Goal: Task Accomplishment & Management: Manage account settings

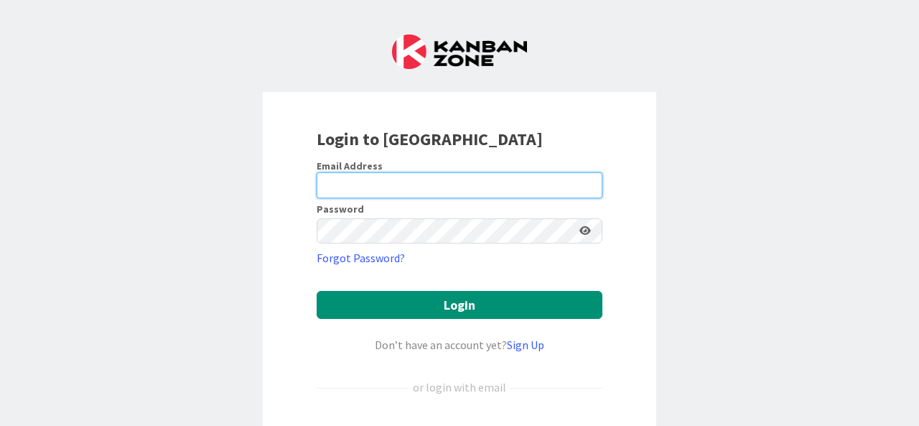
click at [404, 182] on input "email" at bounding box center [460, 185] width 286 height 26
click at [355, 182] on input "email" at bounding box center [460, 185] width 286 height 26
type input "[EMAIL_ADDRESS][DOMAIN_NAME]"
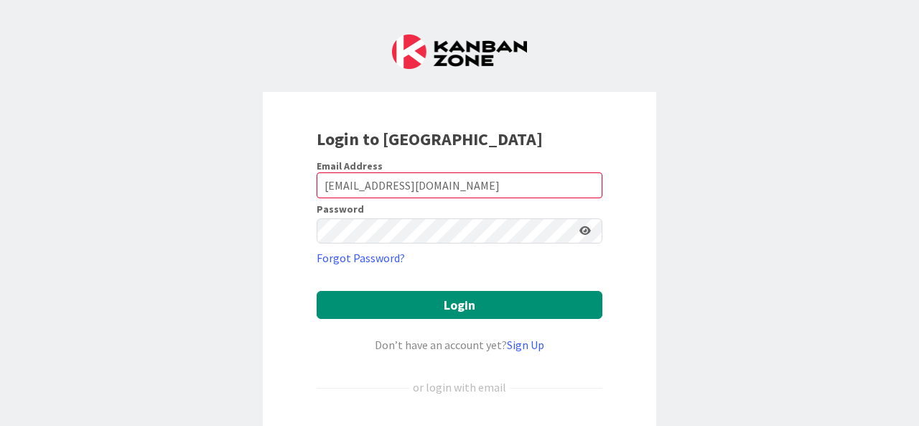
click at [412, 243] on form "Email Address [EMAIL_ADDRESS][DOMAIN_NAME] Password Forgot Password? Login Don’…" at bounding box center [460, 325] width 286 height 332
click at [317, 291] on button "Login" at bounding box center [460, 305] width 286 height 28
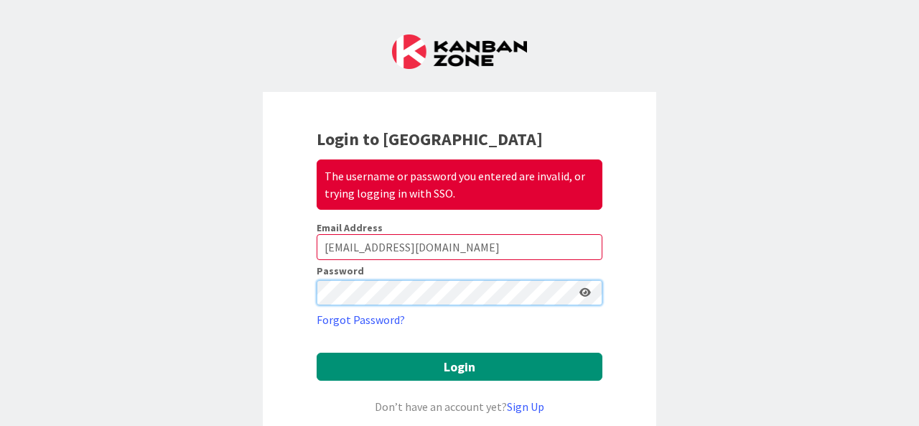
click at [273, 284] on div "Login to Kanban Zone The username or password you entered are invalid, or tryin…" at bounding box center [459, 340] width 393 height 496
click at [317, 353] on button "Login" at bounding box center [460, 367] width 286 height 28
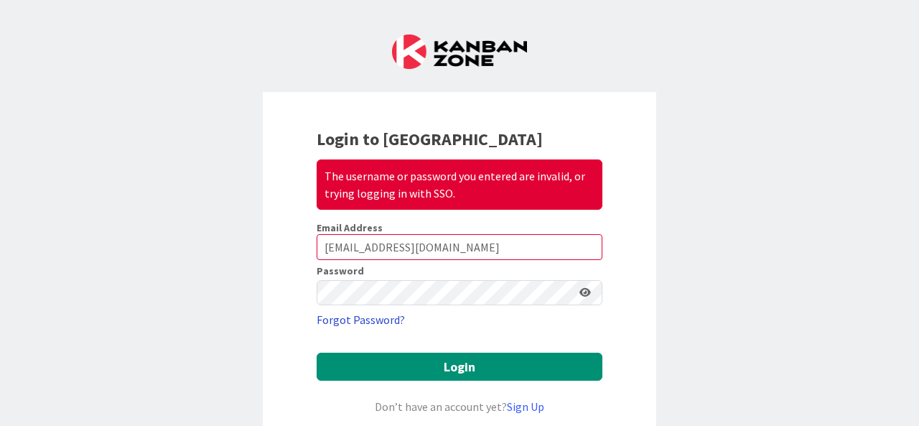
click at [394, 320] on link "Forgot Password?" at bounding box center [361, 319] width 88 height 17
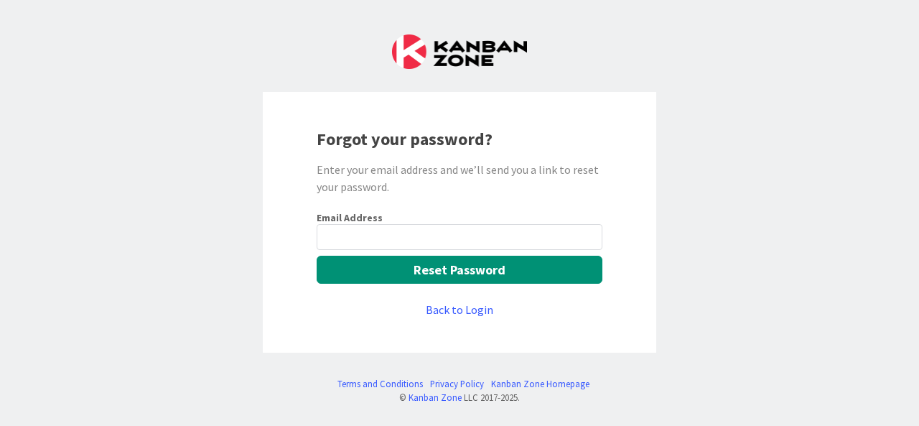
click at [439, 227] on input "email" at bounding box center [460, 237] width 286 height 26
click at [418, 238] on input "email" at bounding box center [460, 237] width 286 height 26
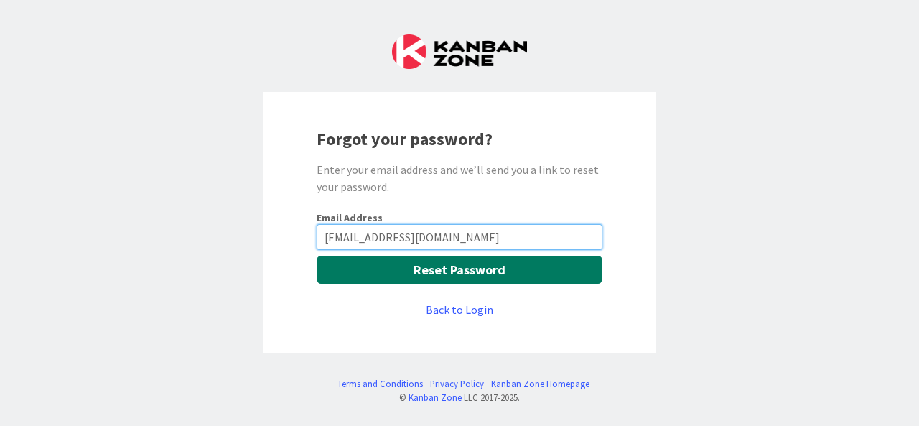
type input "[EMAIL_ADDRESS][DOMAIN_NAME]"
click at [414, 275] on button "Reset Password" at bounding box center [460, 270] width 286 height 28
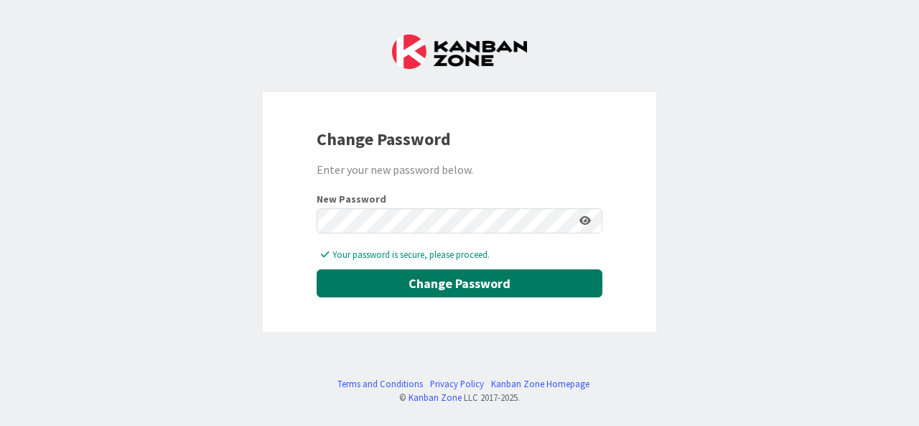
click at [416, 282] on button "Change Password" at bounding box center [460, 283] width 286 height 28
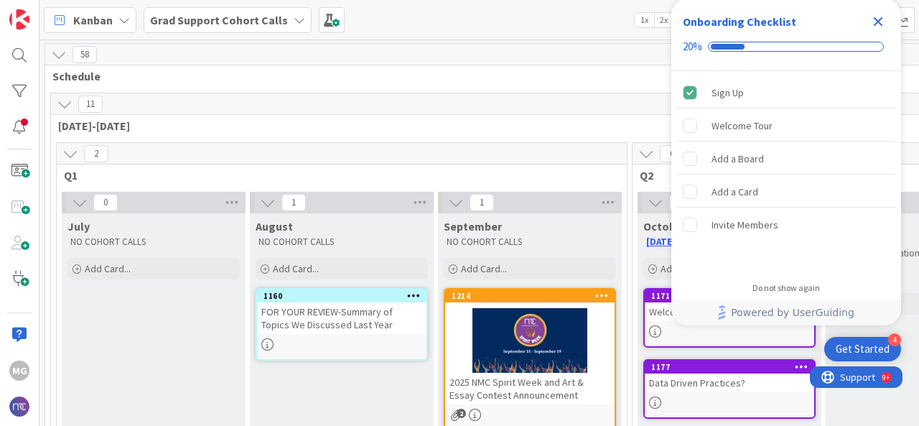
click at [877, 20] on icon "Close Checklist" at bounding box center [878, 21] width 9 height 9
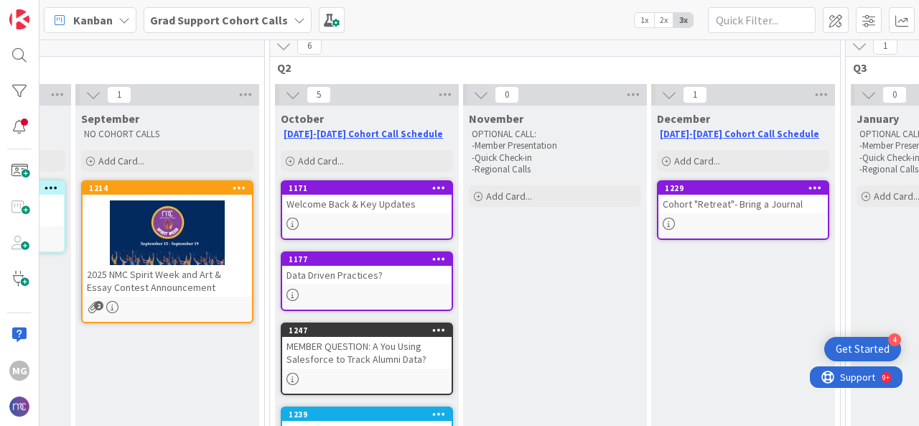
scroll to position [108, 363]
click at [322, 205] on div "Welcome Back & Key Updates" at bounding box center [365, 204] width 169 height 19
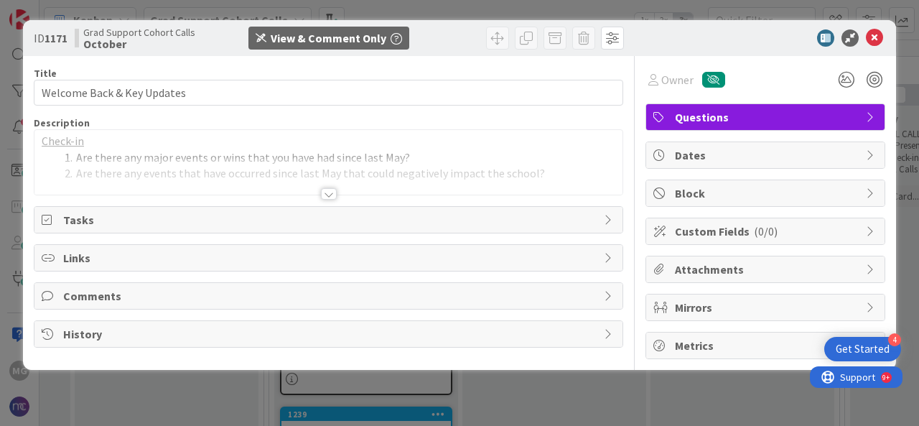
click at [334, 192] on div at bounding box center [329, 193] width 16 height 11
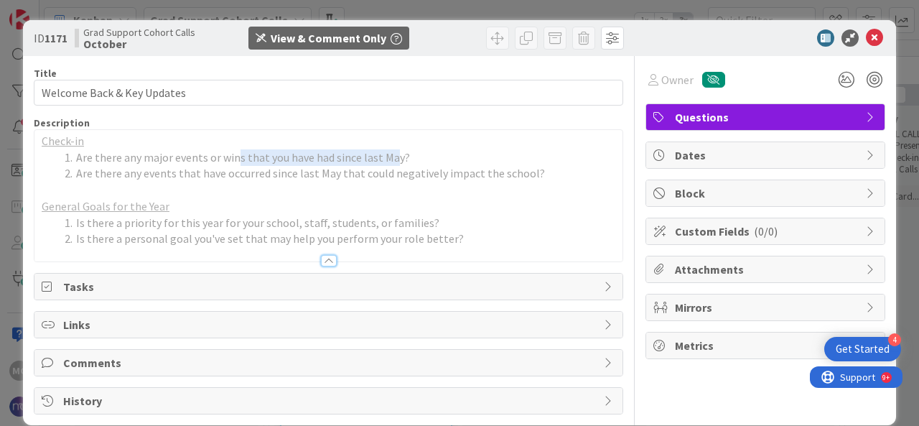
drag, startPoint x: 236, startPoint y: 160, endPoint x: 417, endPoint y: 160, distance: 181.7
click at [417, 160] on li "Are there any major events or wins that you have had since last May?" at bounding box center [337, 157] width 556 height 17
drag, startPoint x: 417, startPoint y: 160, endPoint x: 89, endPoint y: 162, distance: 328.2
click at [89, 162] on li "Are there any major events or wins that you have had since last May?" at bounding box center [337, 157] width 556 height 17
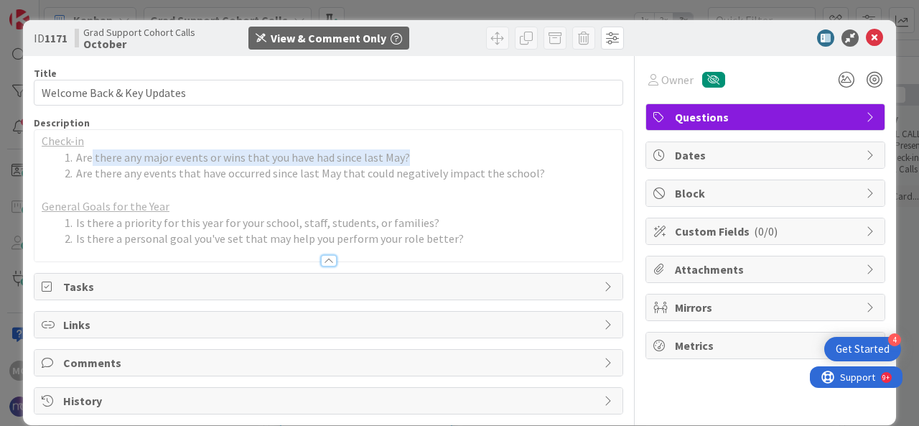
click at [89, 162] on li "Are there any major events or wins that you have had since last May?" at bounding box center [337, 157] width 556 height 17
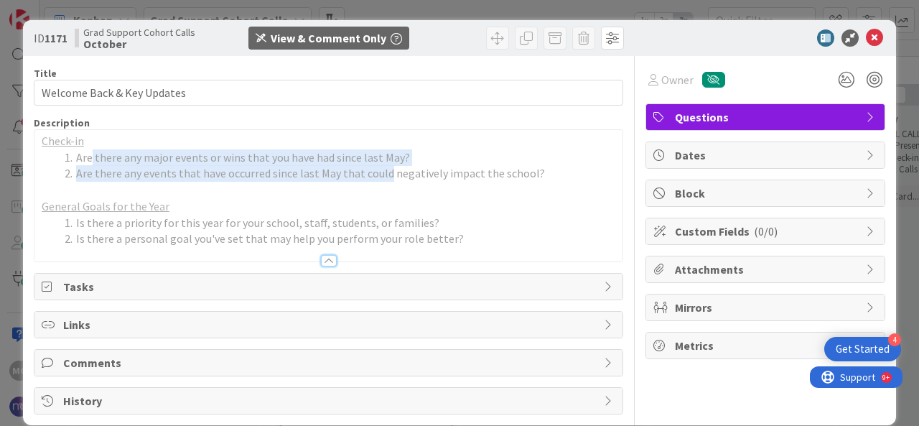
drag, startPoint x: 89, startPoint y: 162, endPoint x: 371, endPoint y: 169, distance: 281.6
click at [371, 169] on ol "Are there any major events or wins that you have had since last May? Are there …" at bounding box center [329, 165] width 574 height 32
click at [371, 169] on li "Are there any events that have occurred since last May that could negatively im…" at bounding box center [337, 173] width 556 height 17
drag, startPoint x: 371, startPoint y: 169, endPoint x: 204, endPoint y: 154, distance: 167.3
click at [204, 154] on ol "Are there any major events or wins that you have had since last May? Are there …" at bounding box center [329, 165] width 574 height 32
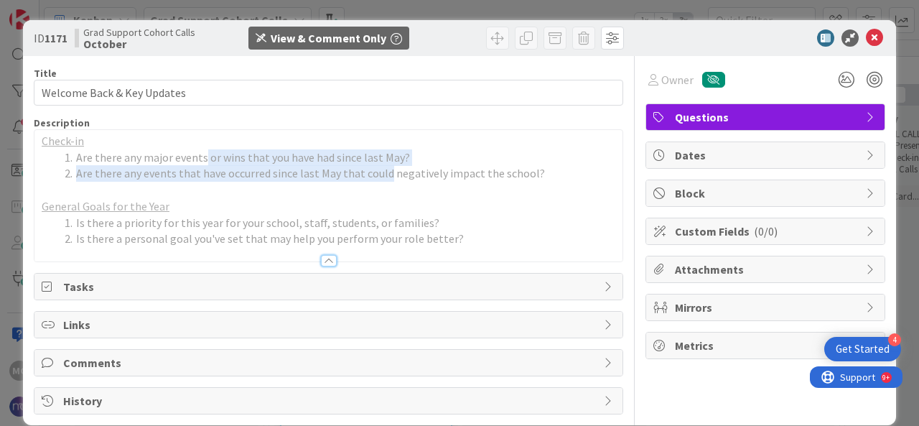
click at [204, 154] on li "Are there any major events or wins that you have had since last May?" at bounding box center [337, 157] width 556 height 17
drag, startPoint x: 204, startPoint y: 154, endPoint x: 264, endPoint y: 179, distance: 65.3
click at [264, 179] on ol "Are there any major events or wins that you have had since last May? Are there …" at bounding box center [329, 165] width 574 height 32
click at [264, 179] on li "Are there any events that have occurred since last May that could negatively im…" at bounding box center [337, 173] width 556 height 17
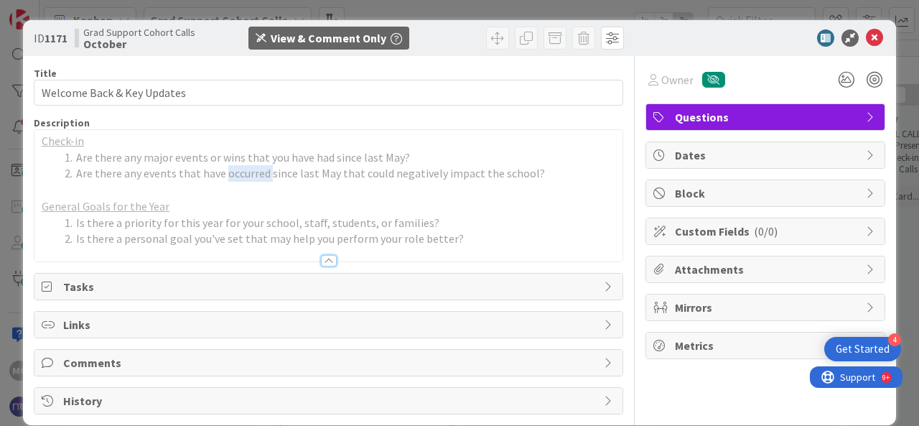
drag, startPoint x: 264, startPoint y: 179, endPoint x: 246, endPoint y: 166, distance: 22.1
click at [246, 166] on li "Are there any events that have occurred since last May that could negatively im…" at bounding box center [337, 173] width 556 height 17
drag, startPoint x: 394, startPoint y: 165, endPoint x: 320, endPoint y: 165, distance: 74.0
click at [320, 165] on li "Are there any events that have occurred since last May that could negatively im…" at bounding box center [337, 173] width 556 height 17
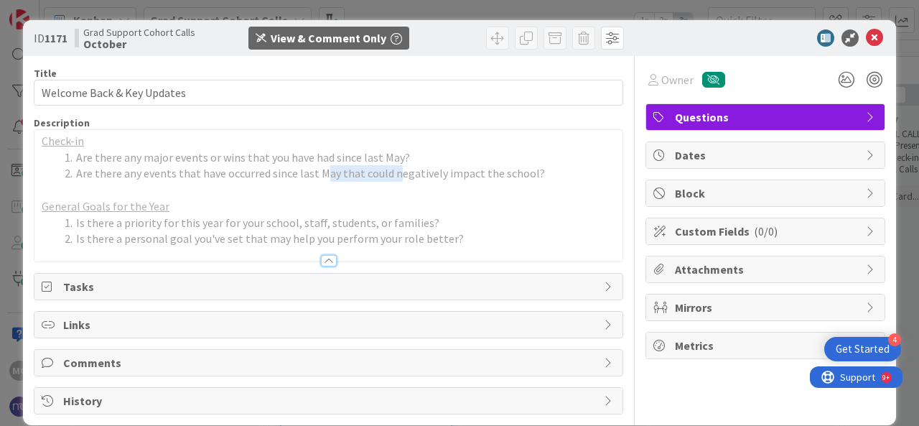
click at [320, 165] on li "Are there any events that have occurred since last May that could negatively im…" at bounding box center [337, 173] width 556 height 17
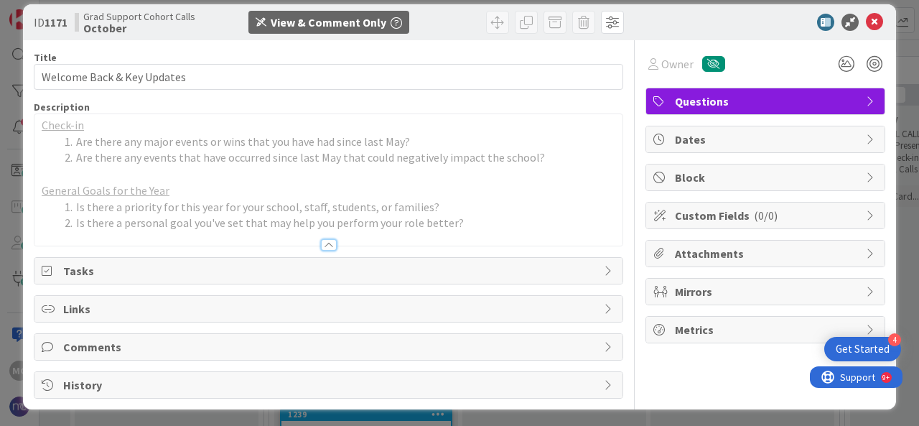
scroll to position [16, 0]
drag, startPoint x: 322, startPoint y: 240, endPoint x: 460, endPoint y: 233, distance: 137.3
click at [460, 233] on div at bounding box center [329, 238] width 590 height 16
click at [866, 22] on icon at bounding box center [874, 22] width 17 height 17
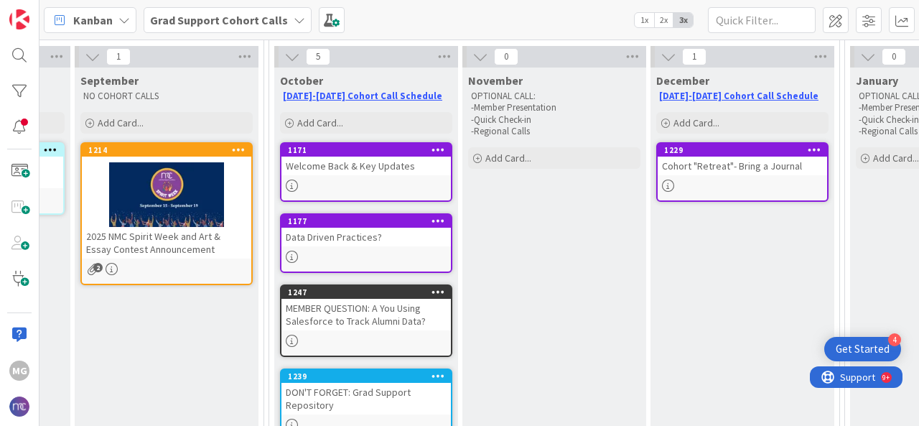
click at [340, 248] on div "1177 Data Driven Practices?" at bounding box center [366, 243] width 172 height 60
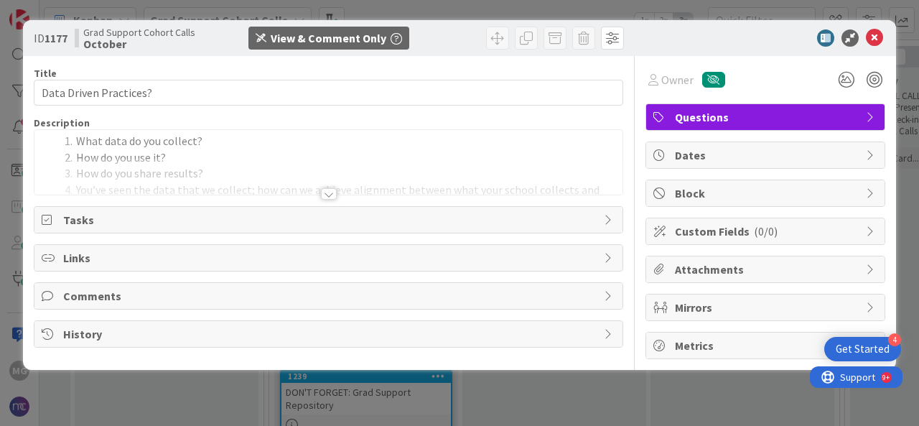
click at [327, 195] on div at bounding box center [329, 193] width 16 height 11
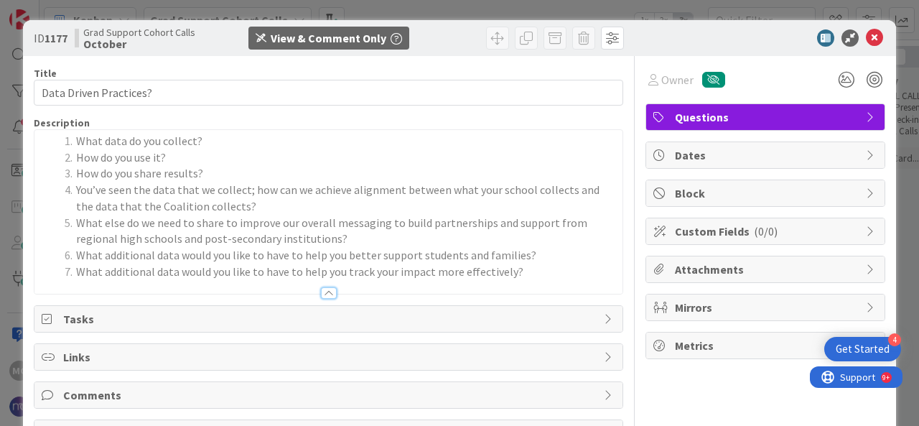
click at [360, 224] on span "What else do we need to share to improve our overall messaging to build partner…" at bounding box center [332, 230] width 513 height 31
drag, startPoint x: 209, startPoint y: 205, endPoint x: 325, endPoint y: 255, distance: 126.1
click at [325, 255] on ol "What data do you collect? How do you use it? How do you share results? You’ve s…" at bounding box center [329, 206] width 574 height 146
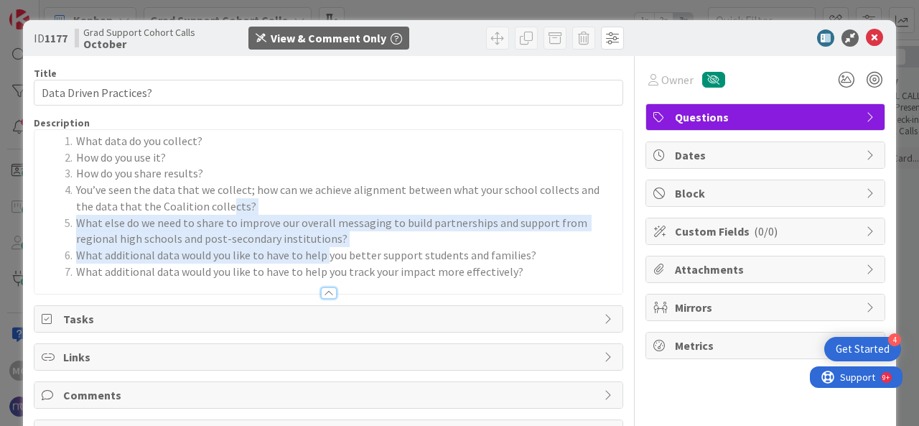
click at [325, 255] on span "What additional data would you like to have to help you better support students…" at bounding box center [306, 255] width 460 height 14
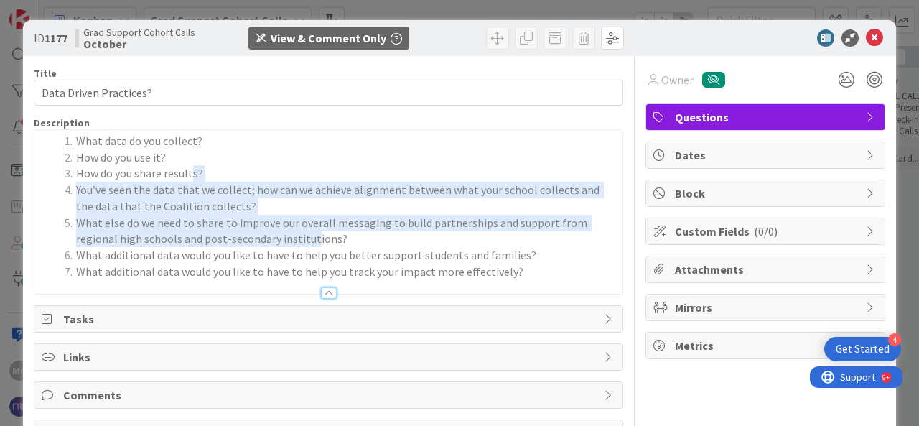
drag, startPoint x: 190, startPoint y: 180, endPoint x: 381, endPoint y: 280, distance: 216.1
click at [381, 280] on div "Description What data do you collect? How do you use it? How do you share resul…" at bounding box center [329, 205] width 590 height 178
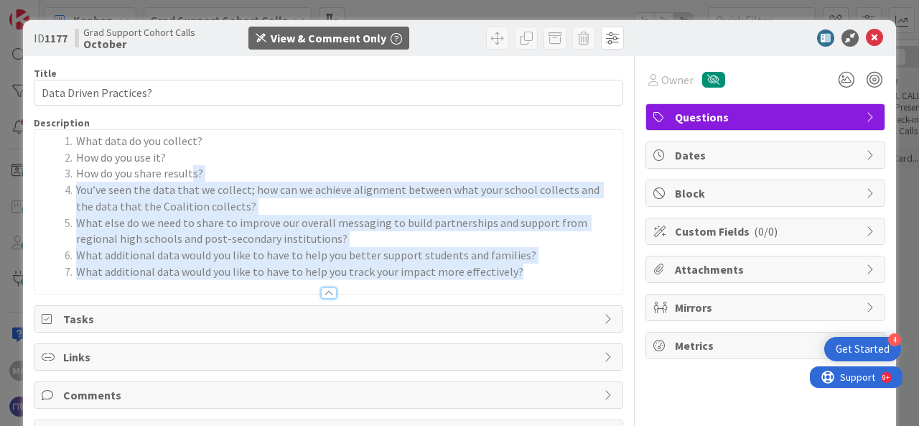
click at [381, 280] on div at bounding box center [328, 286] width 588 height 15
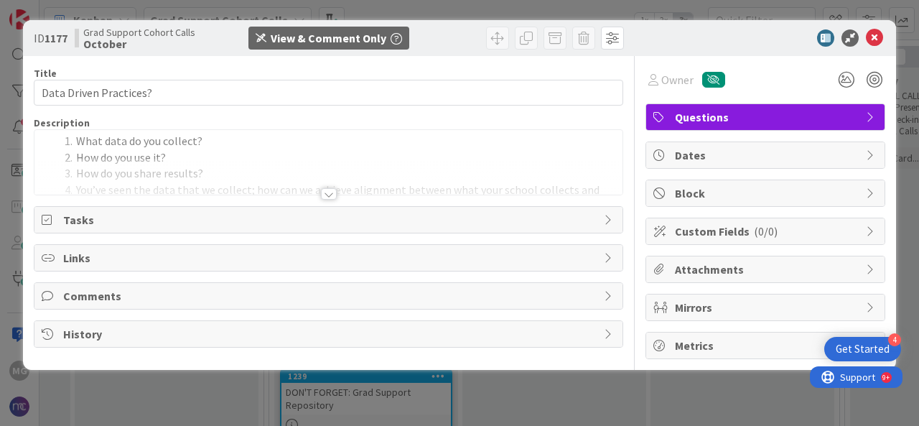
click at [330, 191] on div at bounding box center [329, 193] width 16 height 11
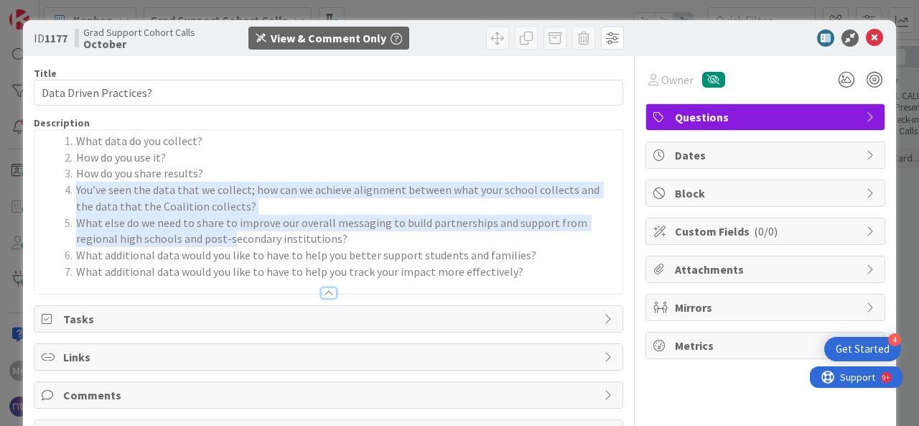
drag, startPoint x: 77, startPoint y: 197, endPoint x: 246, endPoint y: 252, distance: 177.6
click at [246, 252] on ol "What data do you collect? How do you use it? How do you share results? You’ve s…" at bounding box center [329, 206] width 574 height 146
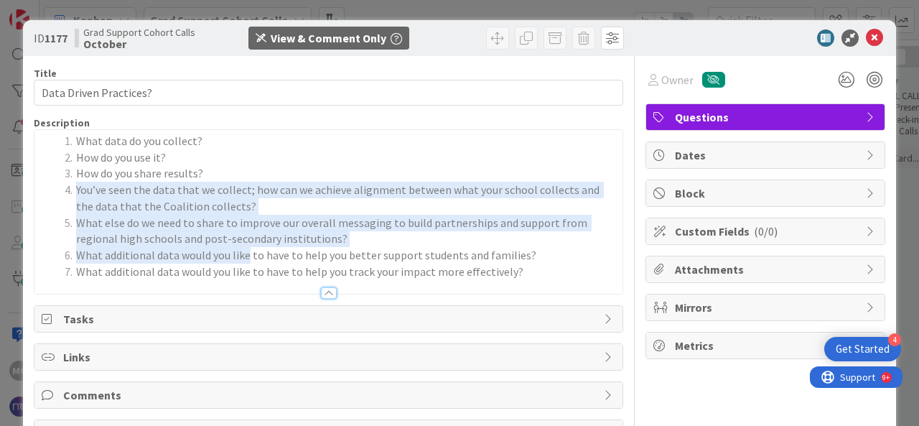
click at [246, 252] on span "What additional data would you like to have to help you better support students…" at bounding box center [306, 255] width 460 height 14
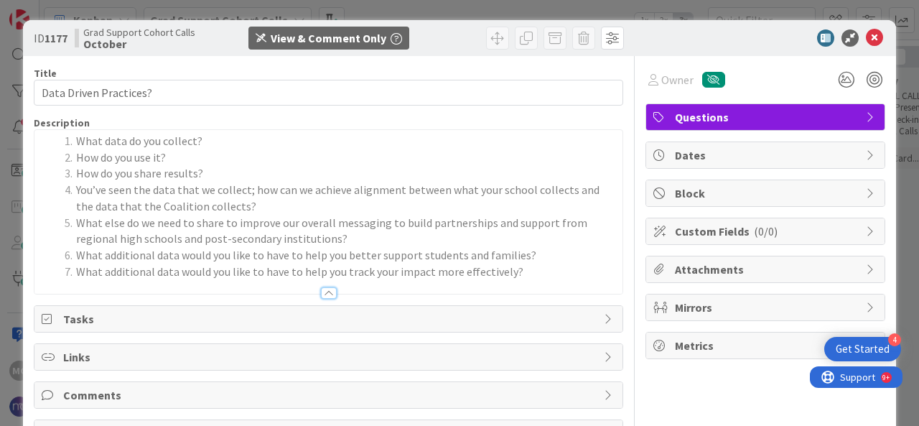
click at [323, 294] on div at bounding box center [329, 292] width 16 height 11
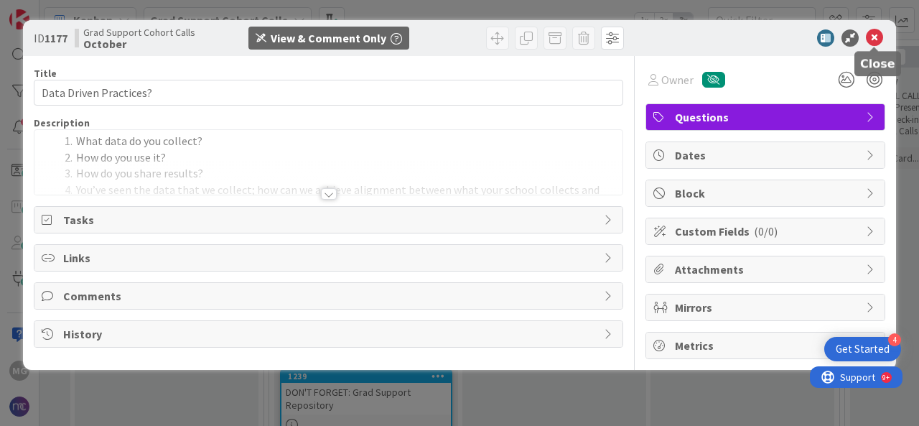
click at [877, 41] on icon at bounding box center [874, 37] width 17 height 17
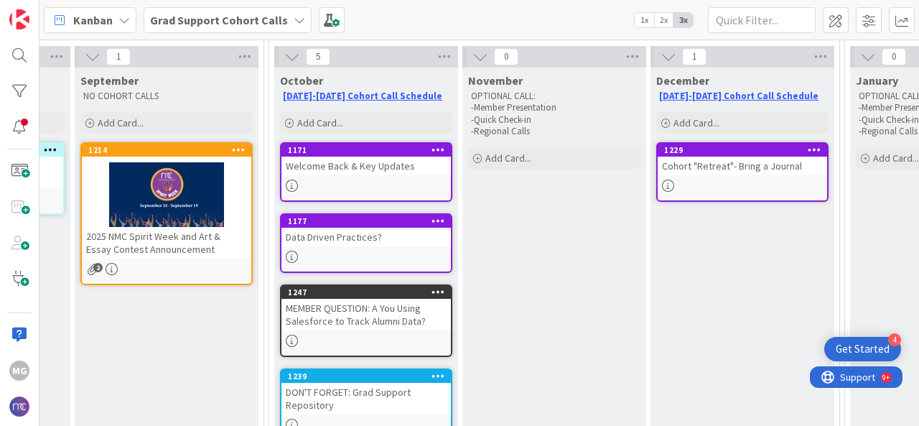
click at [358, 320] on div "MEMBER QUESTION: A You Using Salesforce to Track Alumni Data?" at bounding box center [365, 315] width 169 height 32
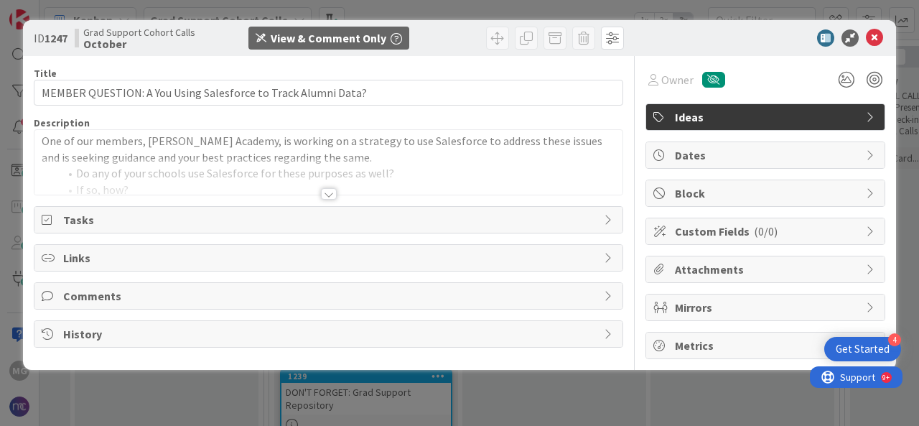
click at [333, 192] on div at bounding box center [329, 193] width 16 height 11
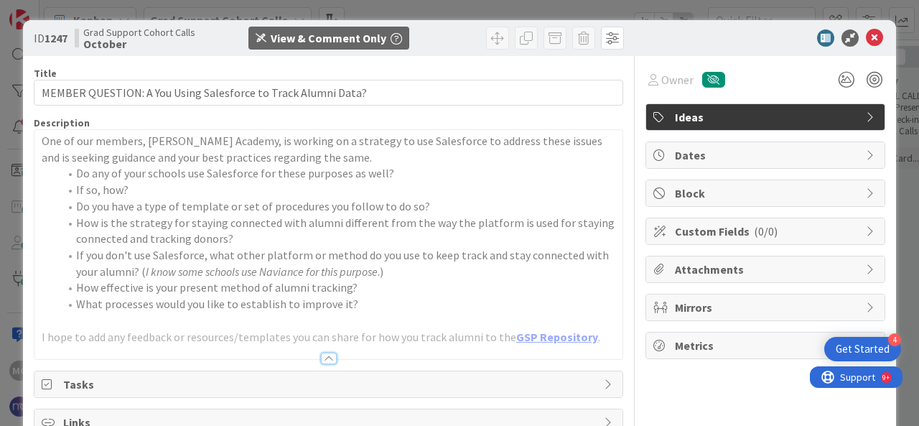
scroll to position [25, 0]
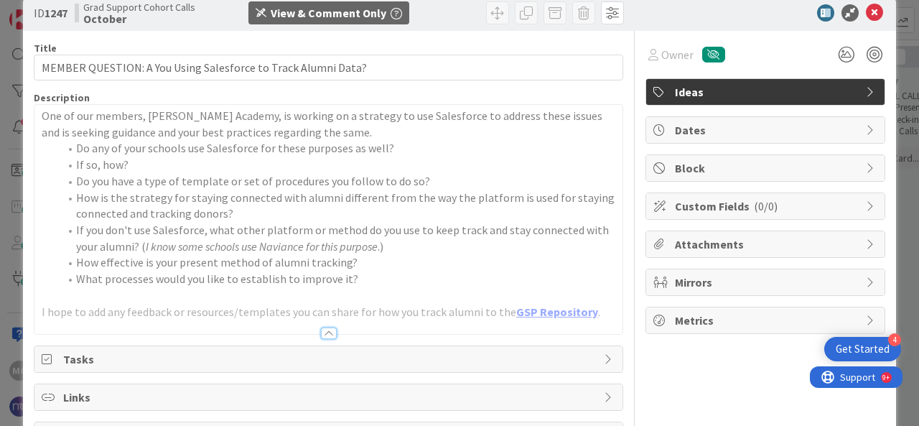
click at [323, 331] on div at bounding box center [329, 332] width 16 height 11
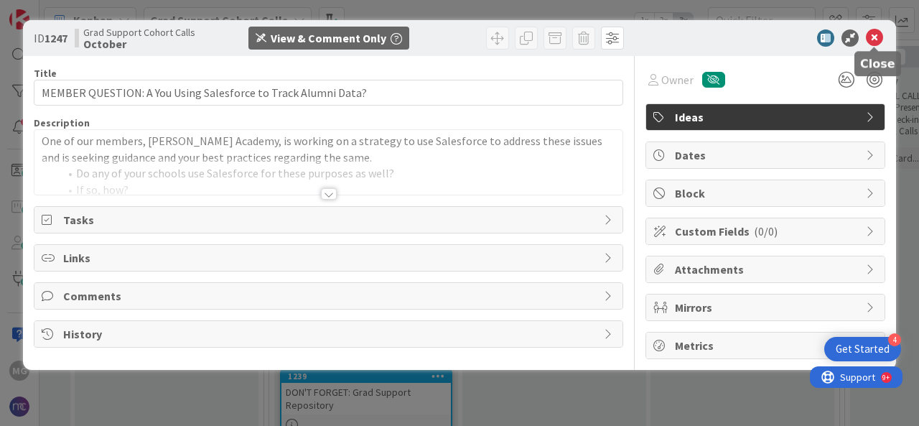
click at [877, 34] on icon at bounding box center [874, 37] width 17 height 17
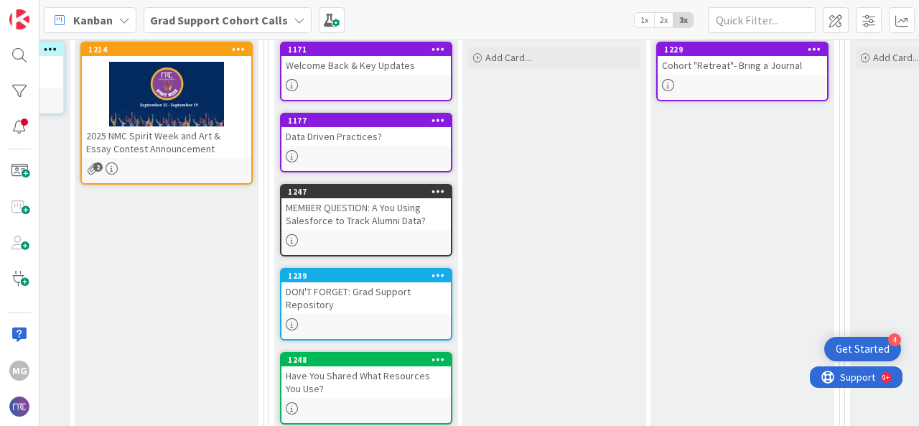
scroll to position [309, 363]
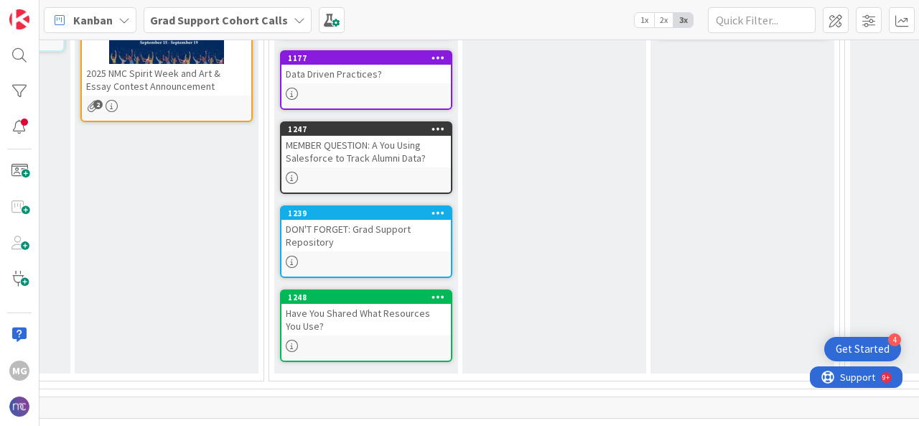
click at [377, 220] on div "DON'T FORGET: Grad Support Repository" at bounding box center [365, 236] width 169 height 32
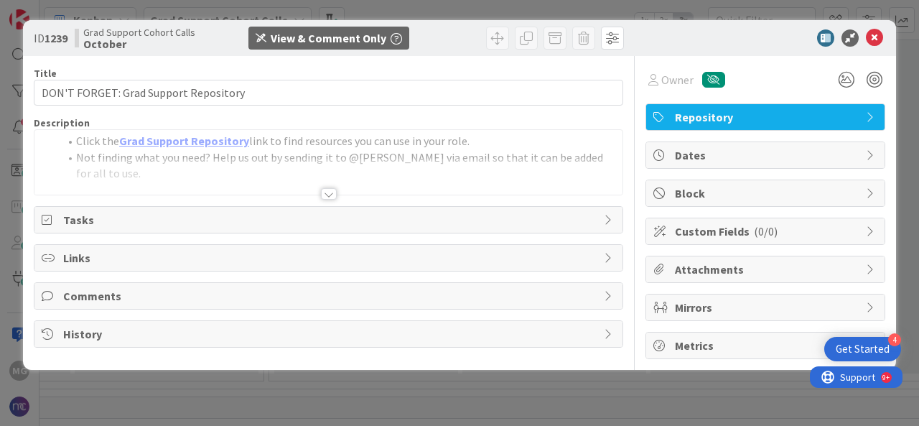
click at [330, 191] on div at bounding box center [329, 193] width 16 height 11
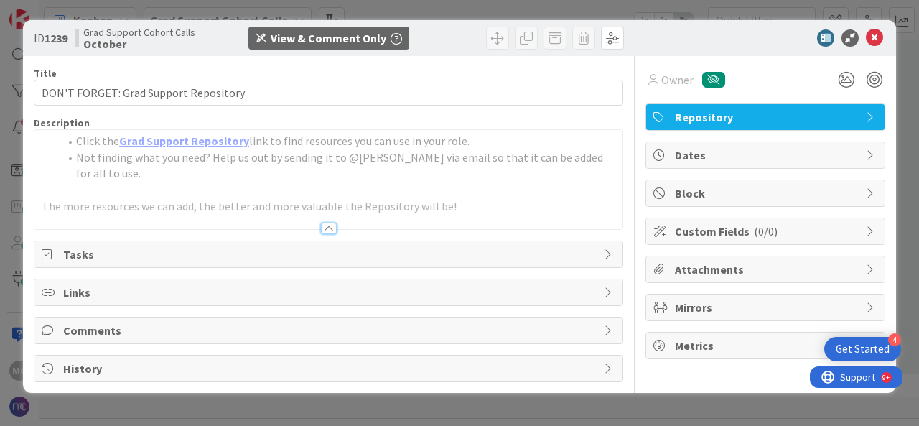
click at [330, 223] on div at bounding box center [329, 228] width 16 height 11
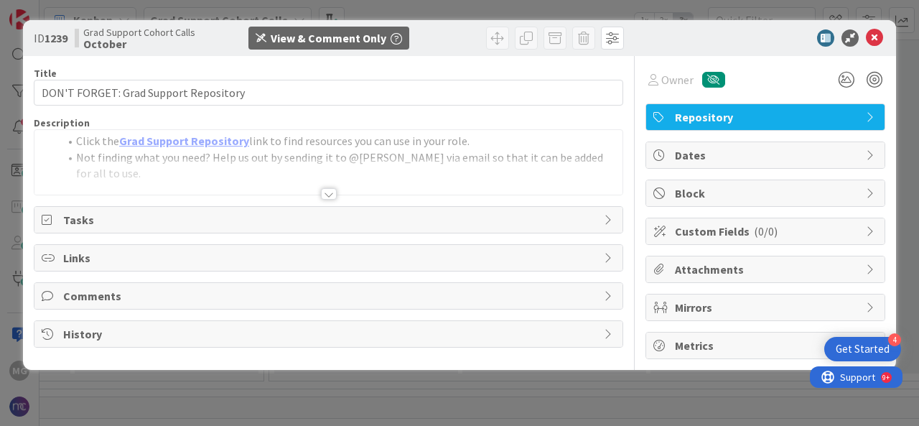
click at [609, 222] on icon at bounding box center [609, 219] width 11 height 11
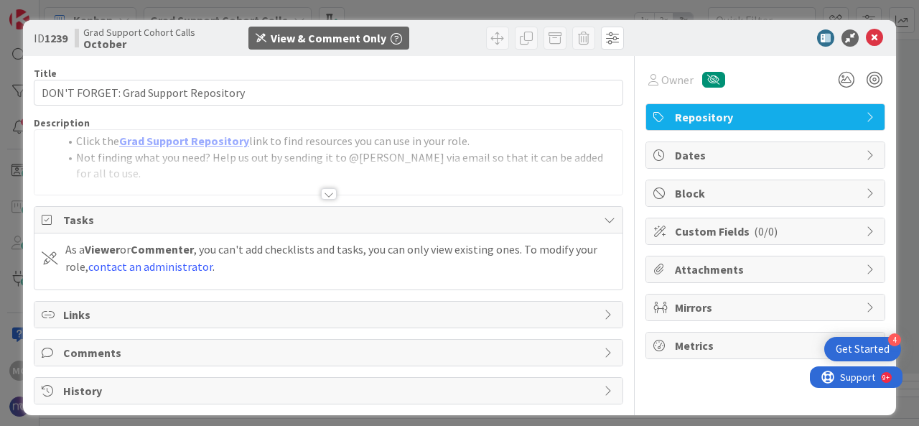
click at [609, 222] on div "Tasks" at bounding box center [328, 220] width 588 height 27
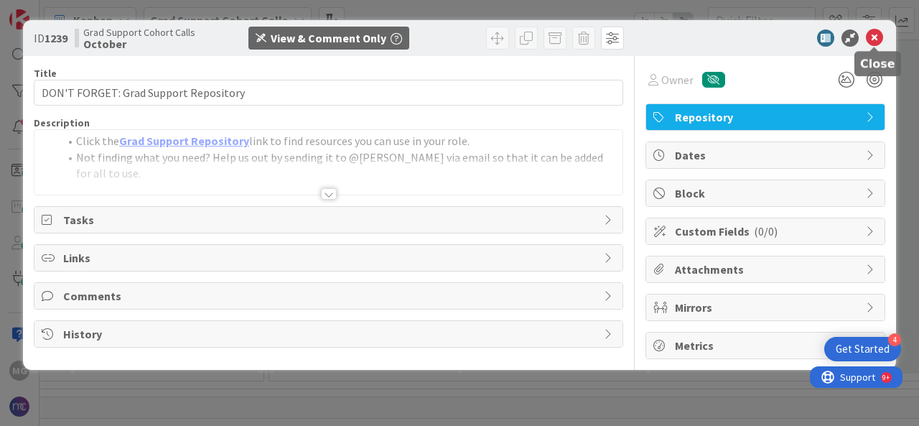
click at [875, 37] on icon at bounding box center [874, 37] width 17 height 17
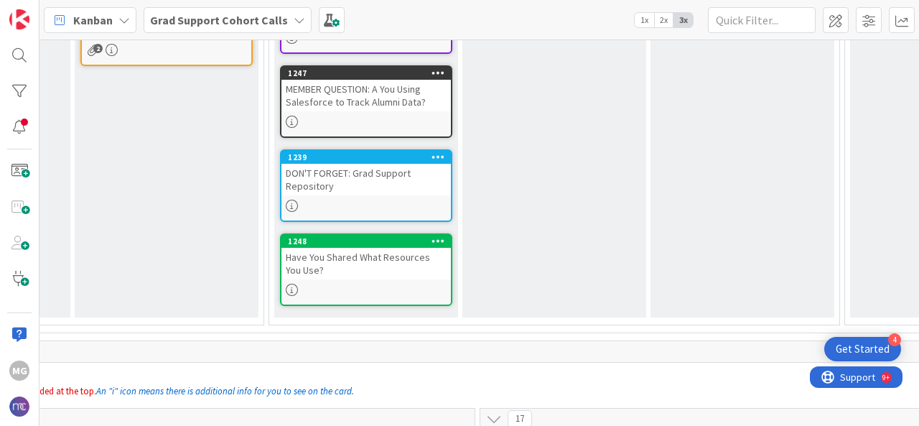
click at [376, 273] on div "Have You Shared What Resources You Use?" at bounding box center [365, 264] width 169 height 32
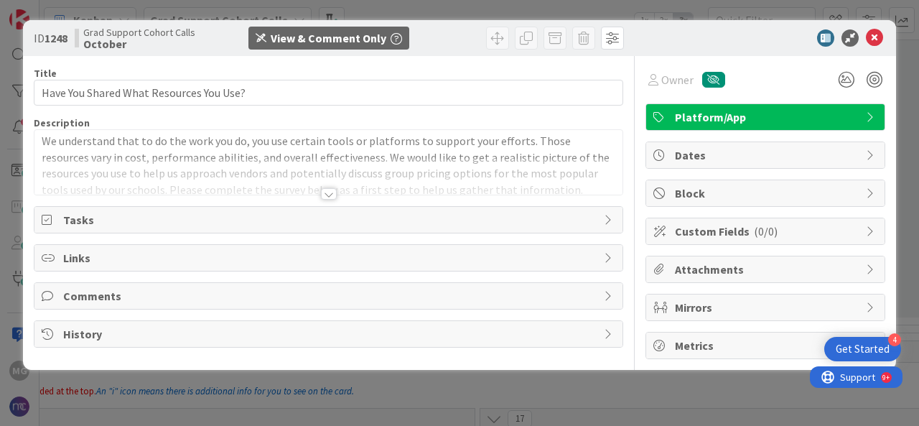
click at [333, 188] on div at bounding box center [329, 193] width 16 height 11
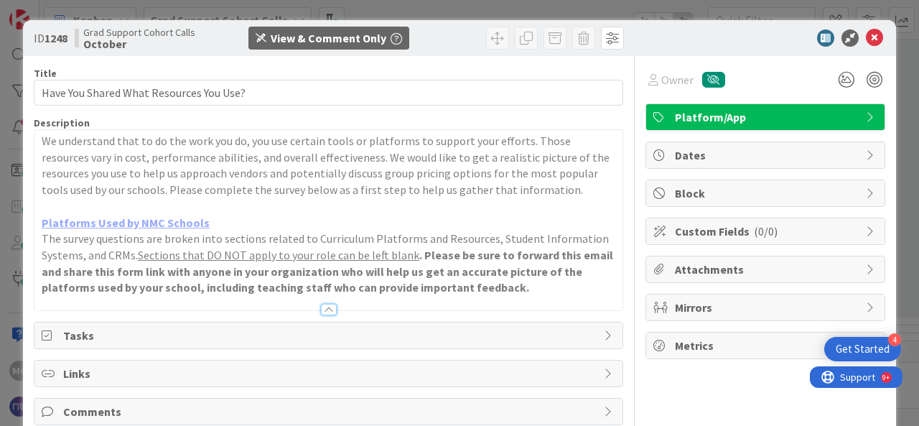
click at [322, 309] on div at bounding box center [329, 309] width 16 height 11
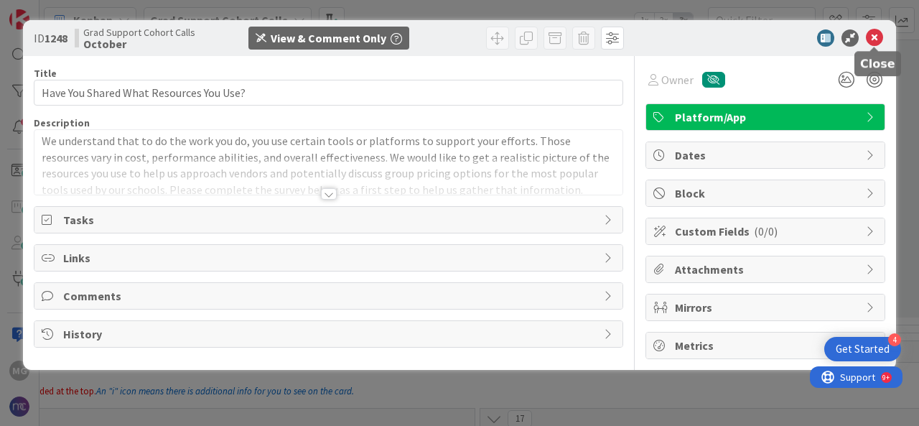
click at [875, 40] on icon at bounding box center [874, 37] width 17 height 17
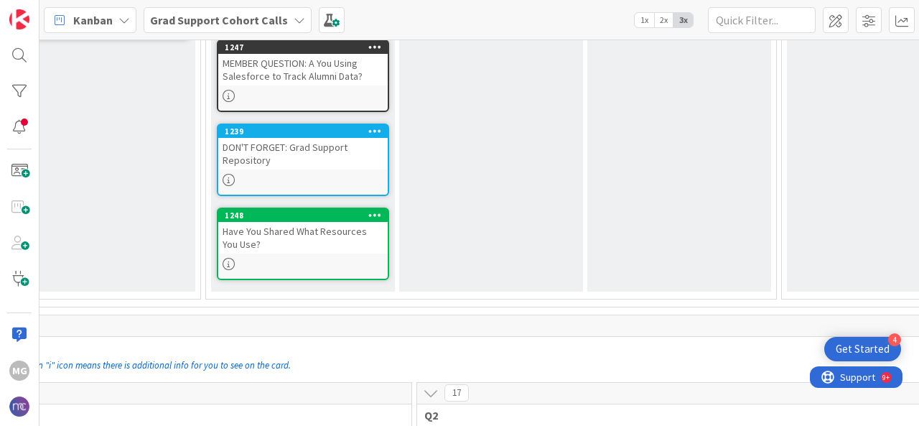
scroll to position [344, 427]
